Goal: Find specific page/section: Find specific page/section

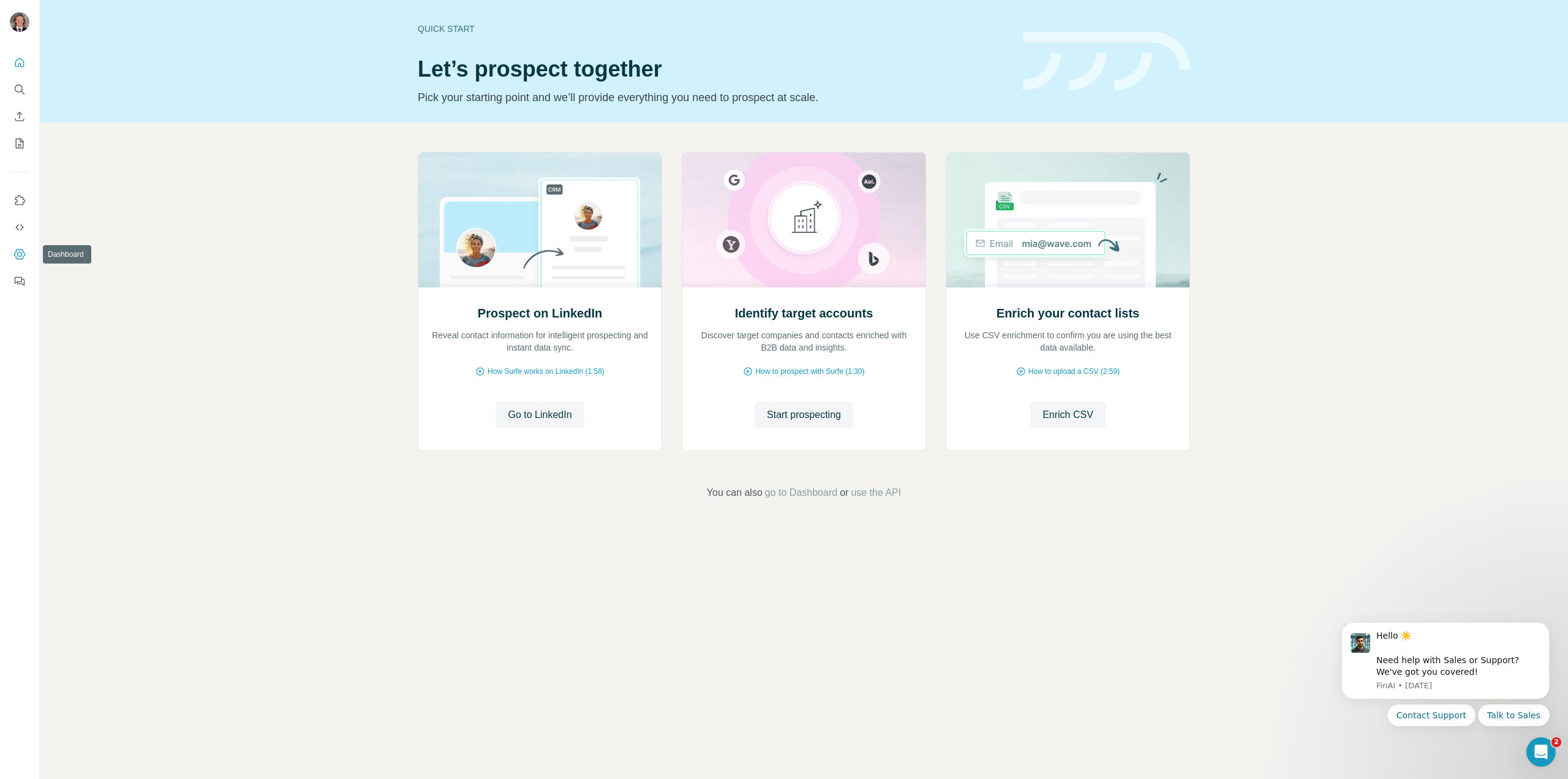
click at [19, 259] on icon "Dashboard" at bounding box center [19, 254] width 11 height 10
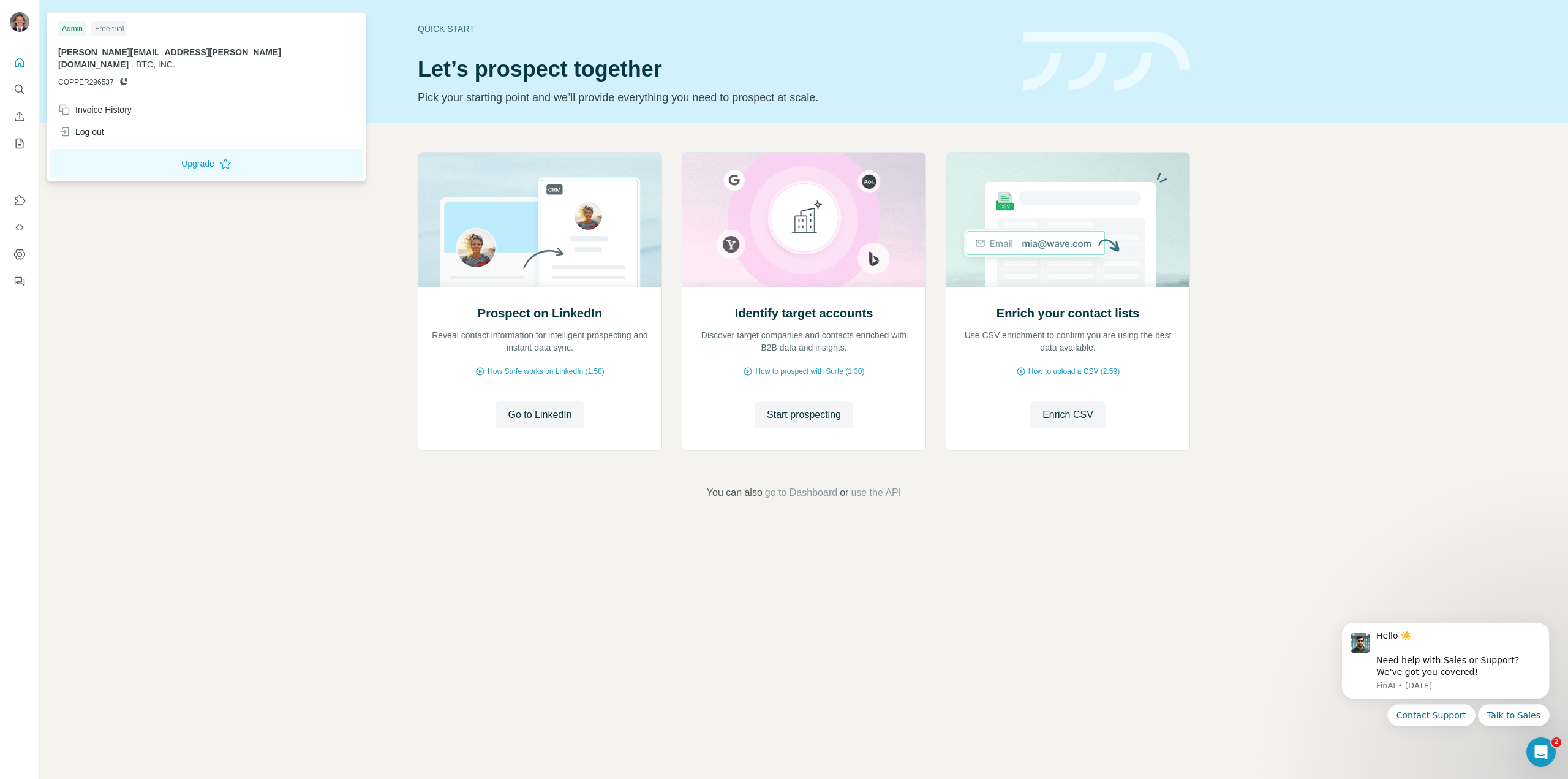
click at [18, 16] on img at bounding box center [19, 22] width 20 height 20
click at [92, 77] on span "COPPER296537" at bounding box center [86, 82] width 56 height 11
click at [122, 50] on span "[PERSON_NAME][EMAIL_ADDRESS][PERSON_NAME][DOMAIN_NAME]" at bounding box center [169, 58] width 223 height 22
click at [21, 254] on icon "Dashboard" at bounding box center [19, 254] width 12 height 12
